Goal: Transaction & Acquisition: Subscribe to service/newsletter

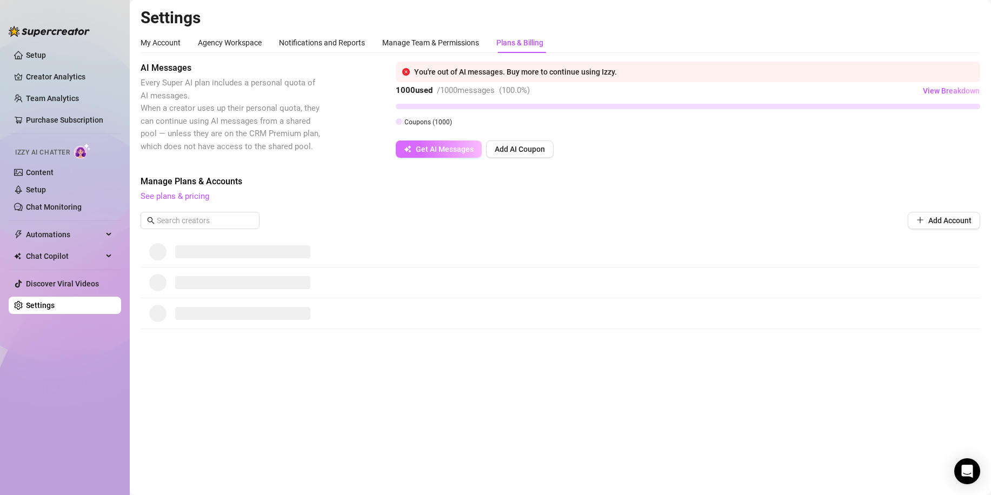
click at [448, 152] on span "Get AI Messages" at bounding box center [445, 149] width 58 height 9
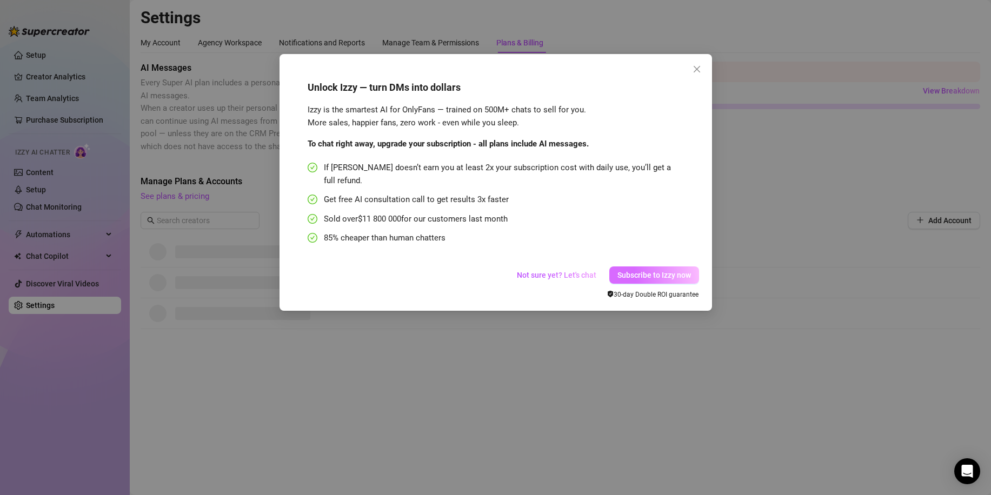
click at [664, 271] on span "Subscribe to Izzy now" at bounding box center [654, 275] width 74 height 9
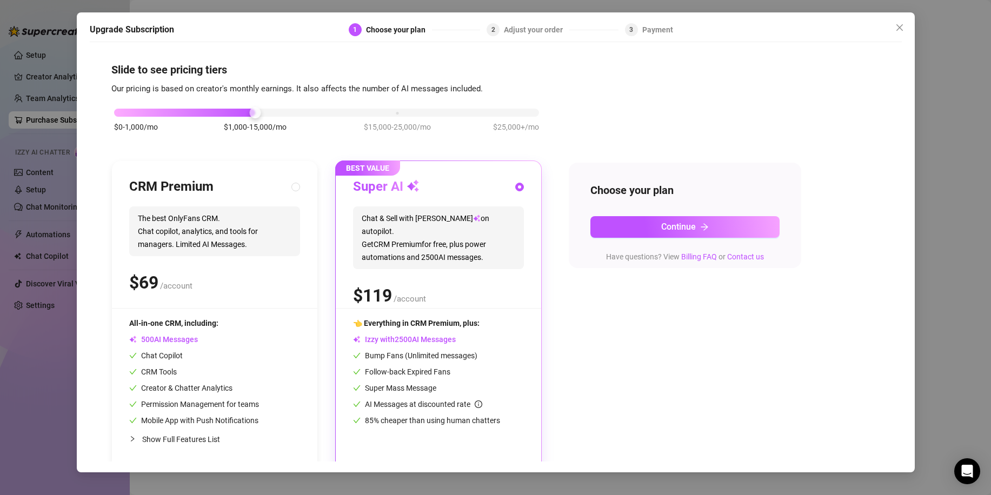
click at [123, 111] on div "$0-1,000/mo $1,000-15,000/mo $15,000-25,000/mo $25,000+/mo" at bounding box center [326, 109] width 425 height 6
click at [246, 108] on div "$0-1,000/mo $1,000-15,000/mo $15,000-25,000/mo $25,000+/mo" at bounding box center [326, 109] width 425 height 6
click at [138, 113] on div "$0-1,000/mo $1,000-15,000/mo $15,000-25,000/mo $25,000+/mo" at bounding box center [326, 109] width 425 height 6
click at [271, 113] on div at bounding box center [326, 113] width 425 height 8
click at [905, 19] on button "Close" at bounding box center [899, 27] width 17 height 17
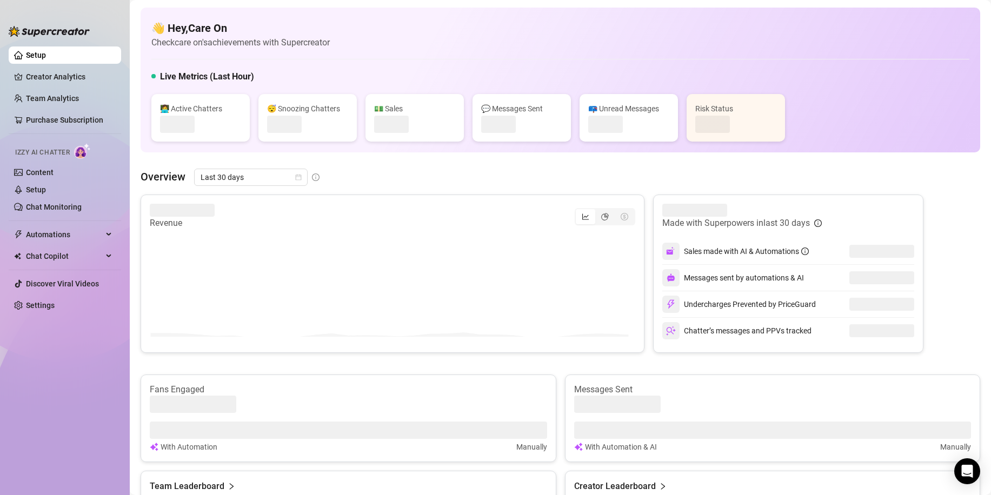
click at [907, 20] on div "👋 Hey, Care On Check care on's achievements with Supercreator Live Metrics (Las…" at bounding box center [560, 80] width 839 height 145
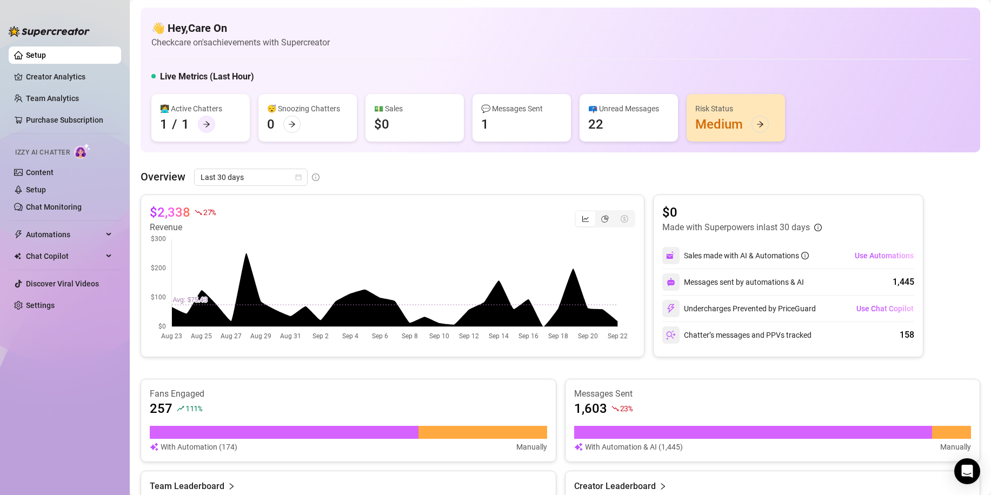
click at [201, 124] on div at bounding box center [206, 124] width 17 height 17
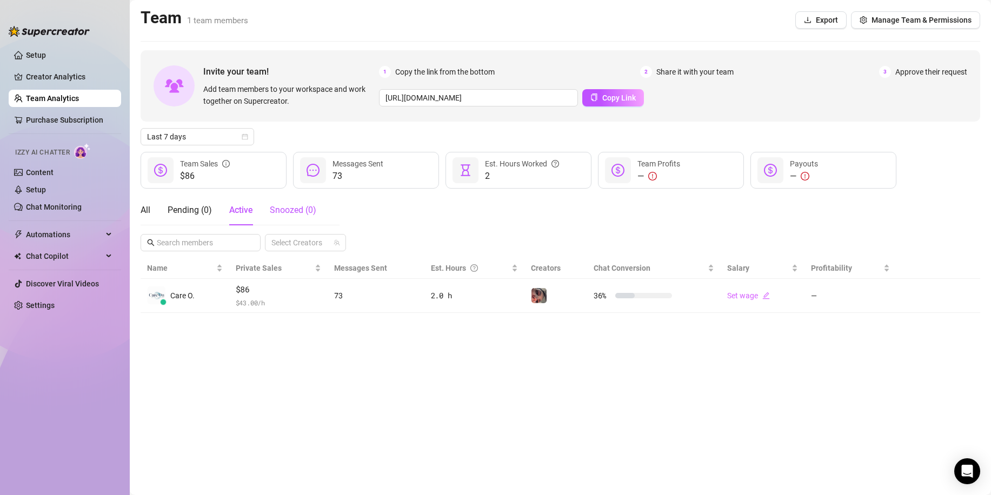
click at [300, 216] on div "Snoozed ( 0 )" at bounding box center [293, 210] width 46 height 13
click at [189, 211] on div "Pending ( 0 )" at bounding box center [190, 210] width 44 height 13
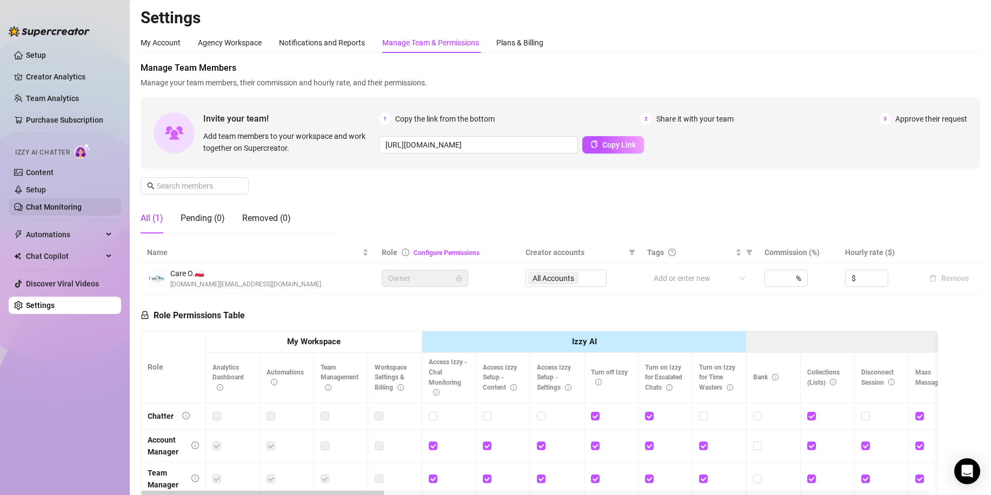
click at [57, 208] on link "Chat Monitoring" at bounding box center [54, 207] width 56 height 9
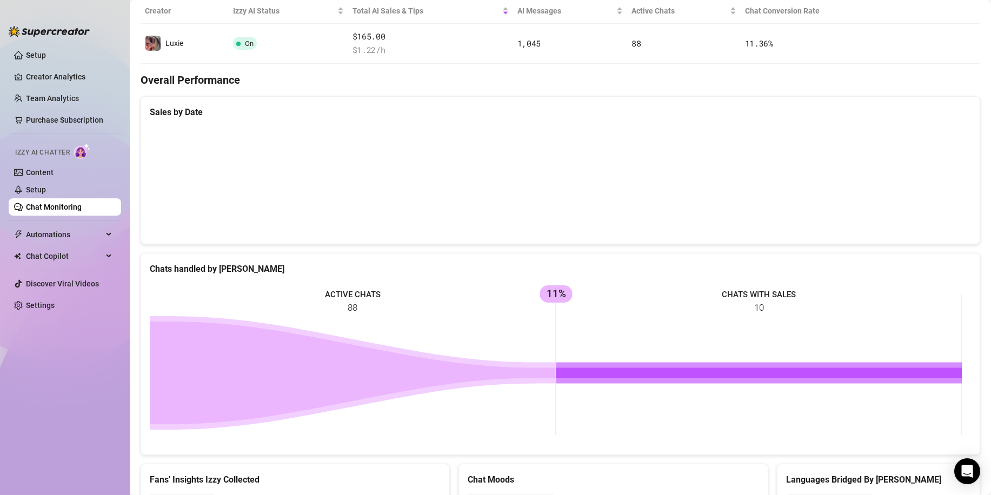
scroll to position [162, 0]
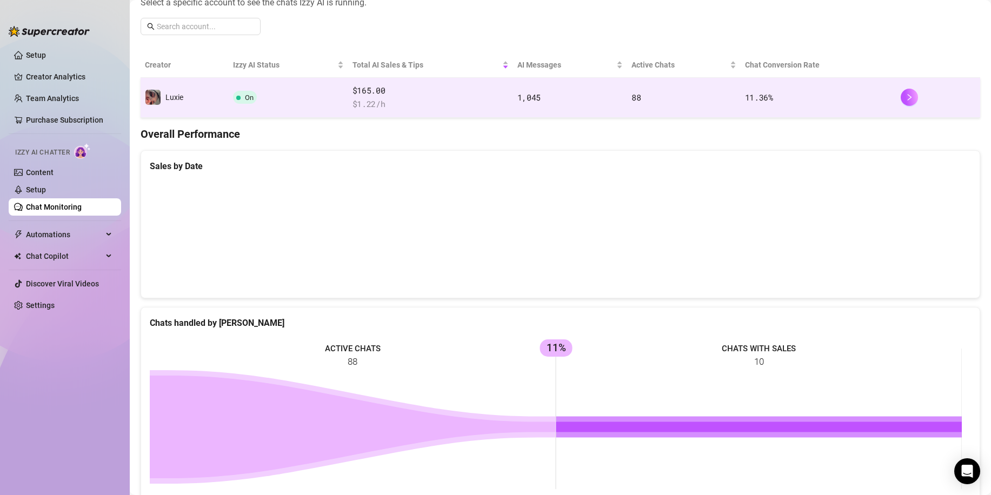
click at [417, 106] on span "$ 1.22 /h" at bounding box center [430, 104] width 156 height 13
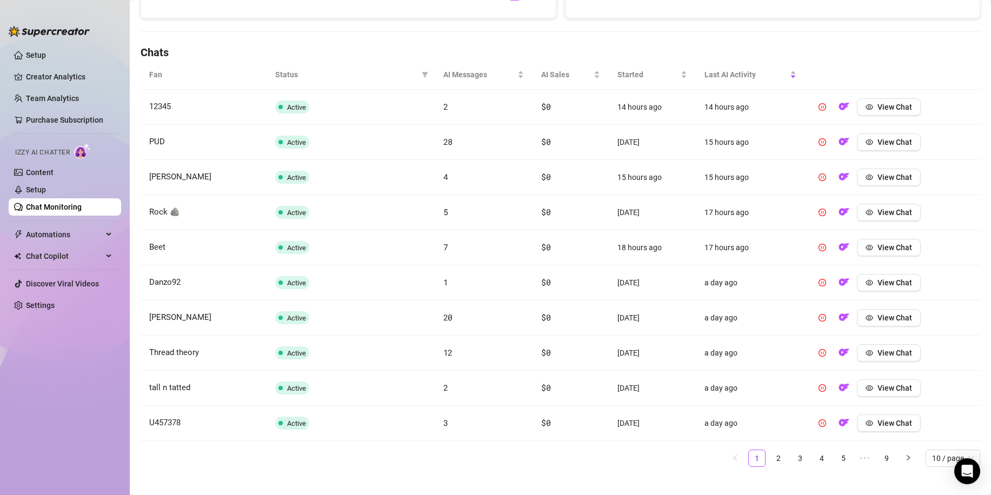
scroll to position [356, 0]
